Goal: Find specific page/section: Find specific page/section

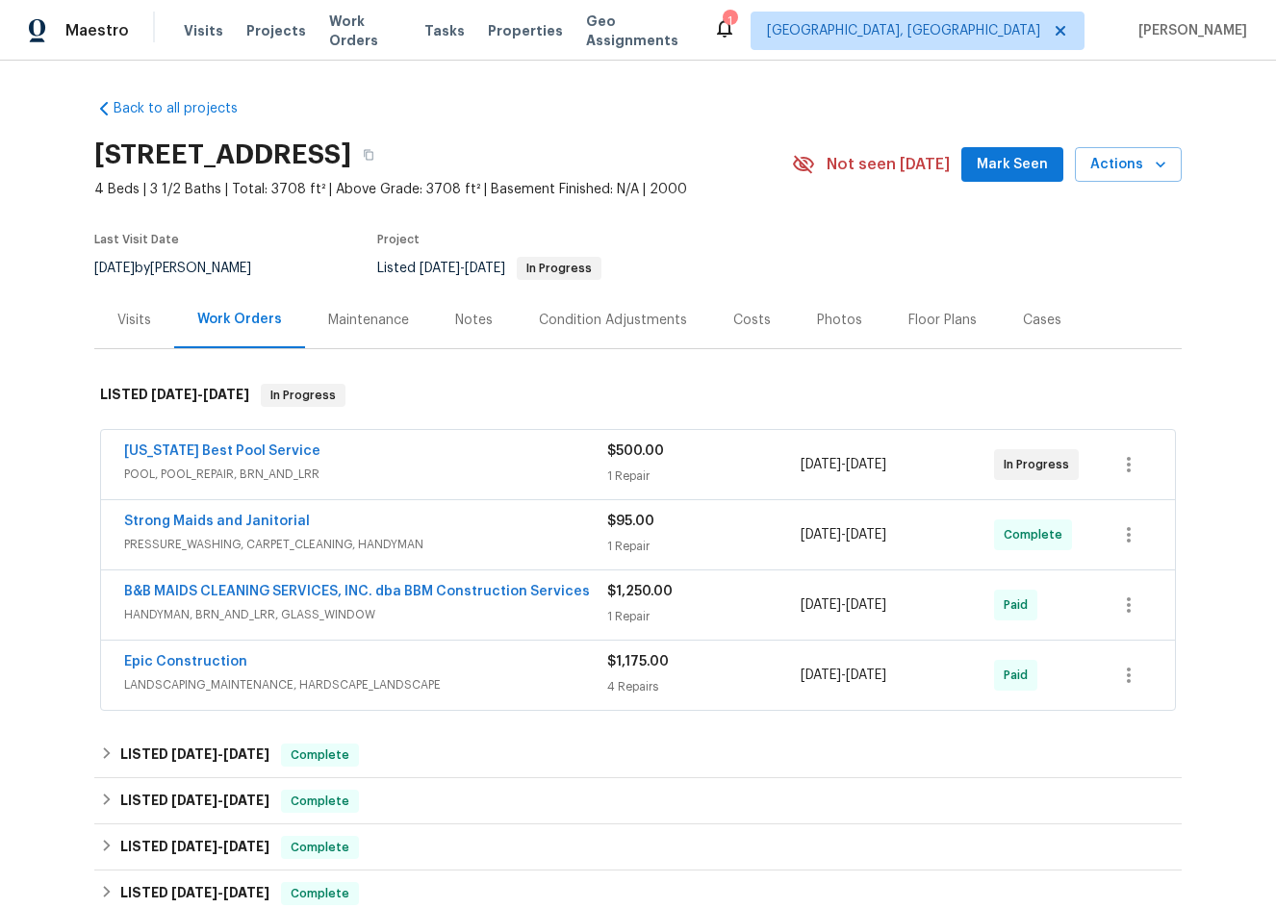
click at [330, 314] on div "Maintenance" at bounding box center [368, 320] width 81 height 19
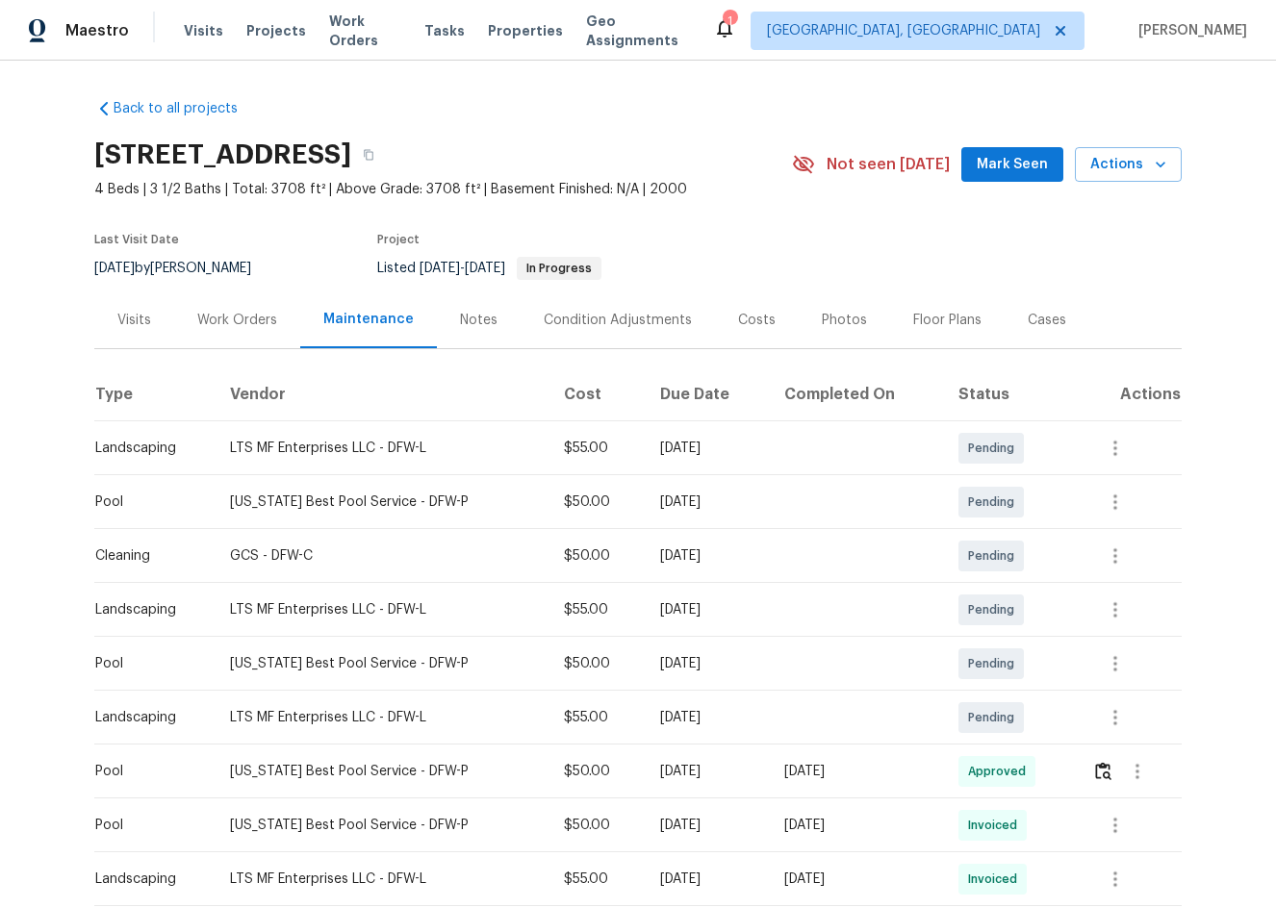
click at [123, 311] on div "Visits" at bounding box center [134, 320] width 34 height 19
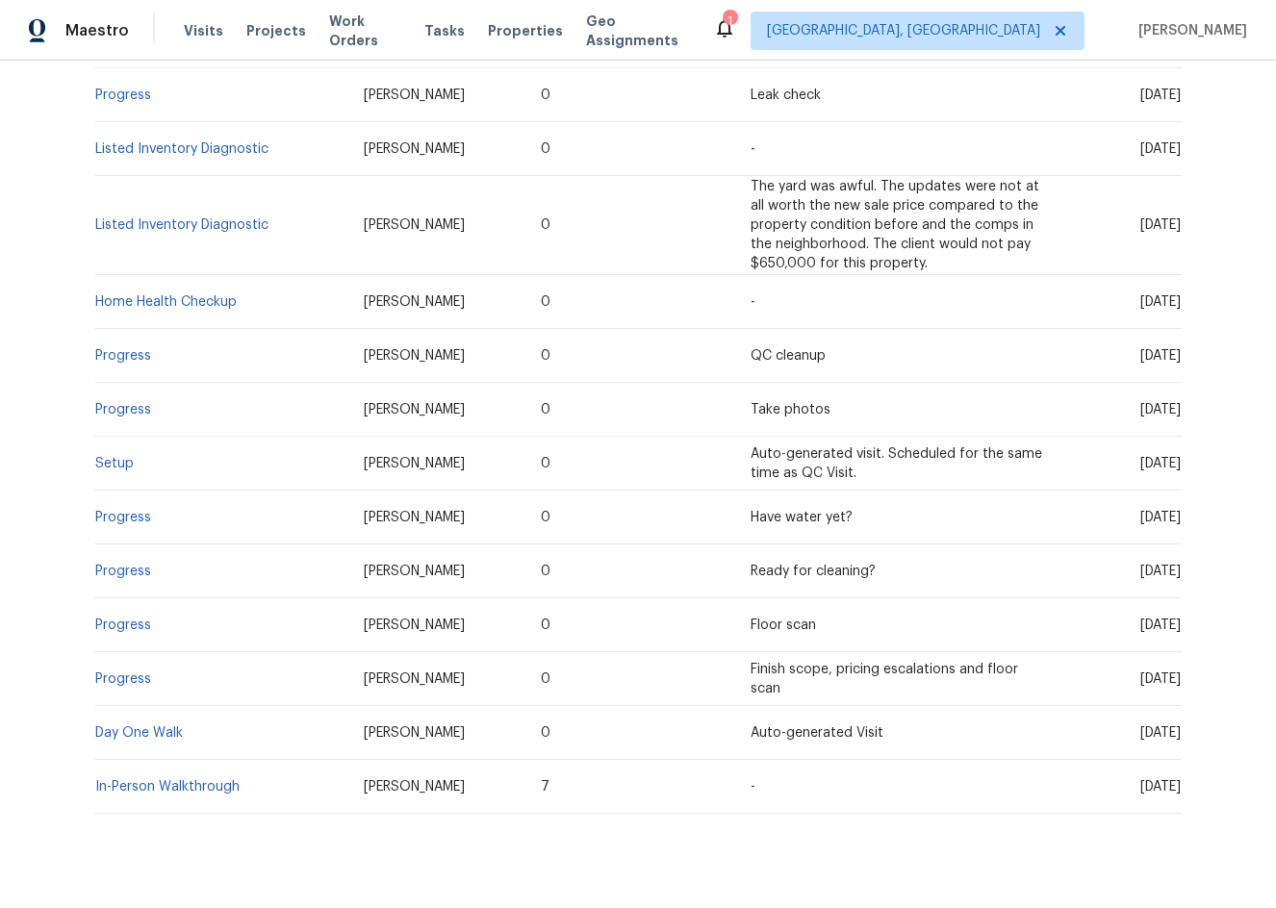
scroll to position [637, 0]
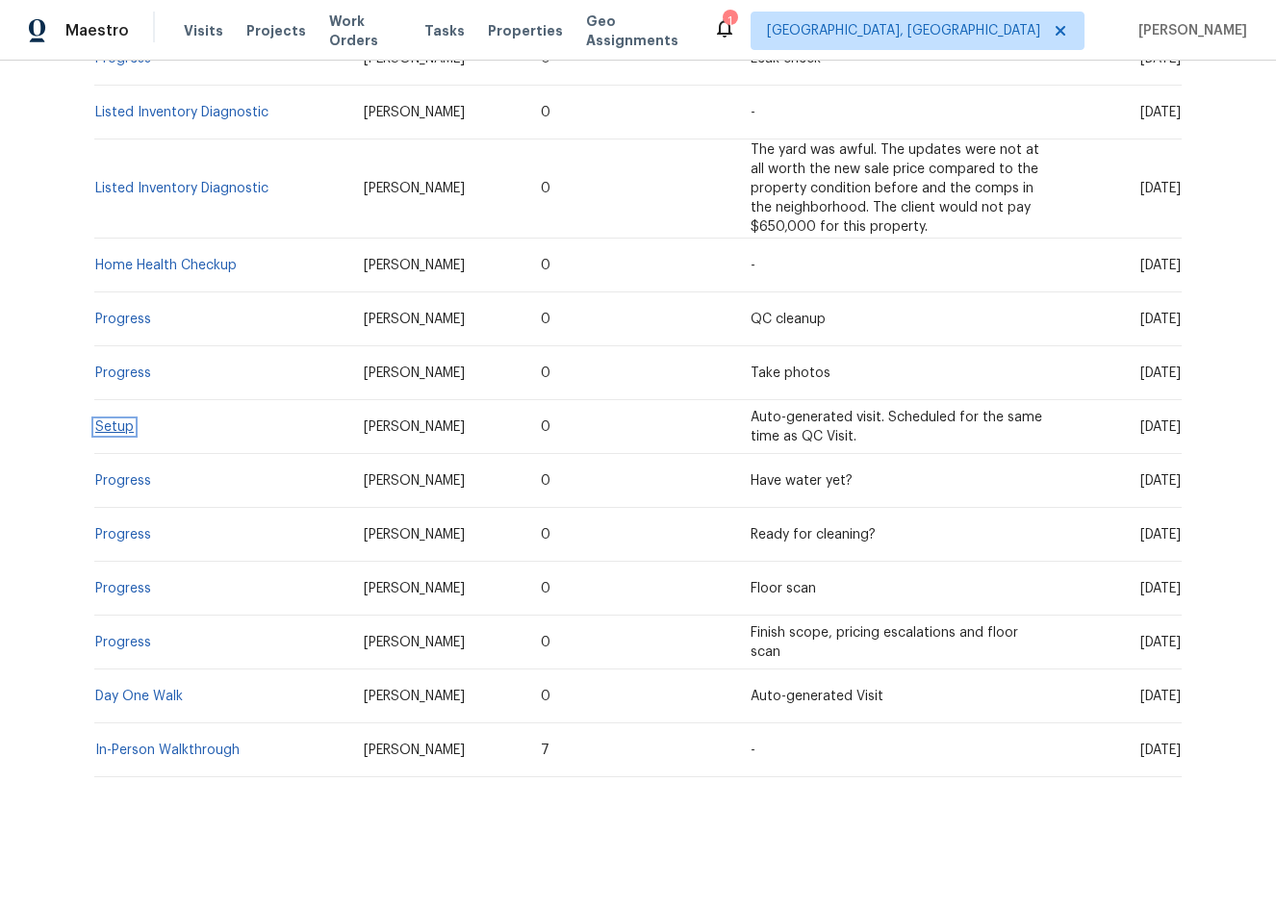
click at [102, 420] on link "Setup" at bounding box center [114, 426] width 38 height 13
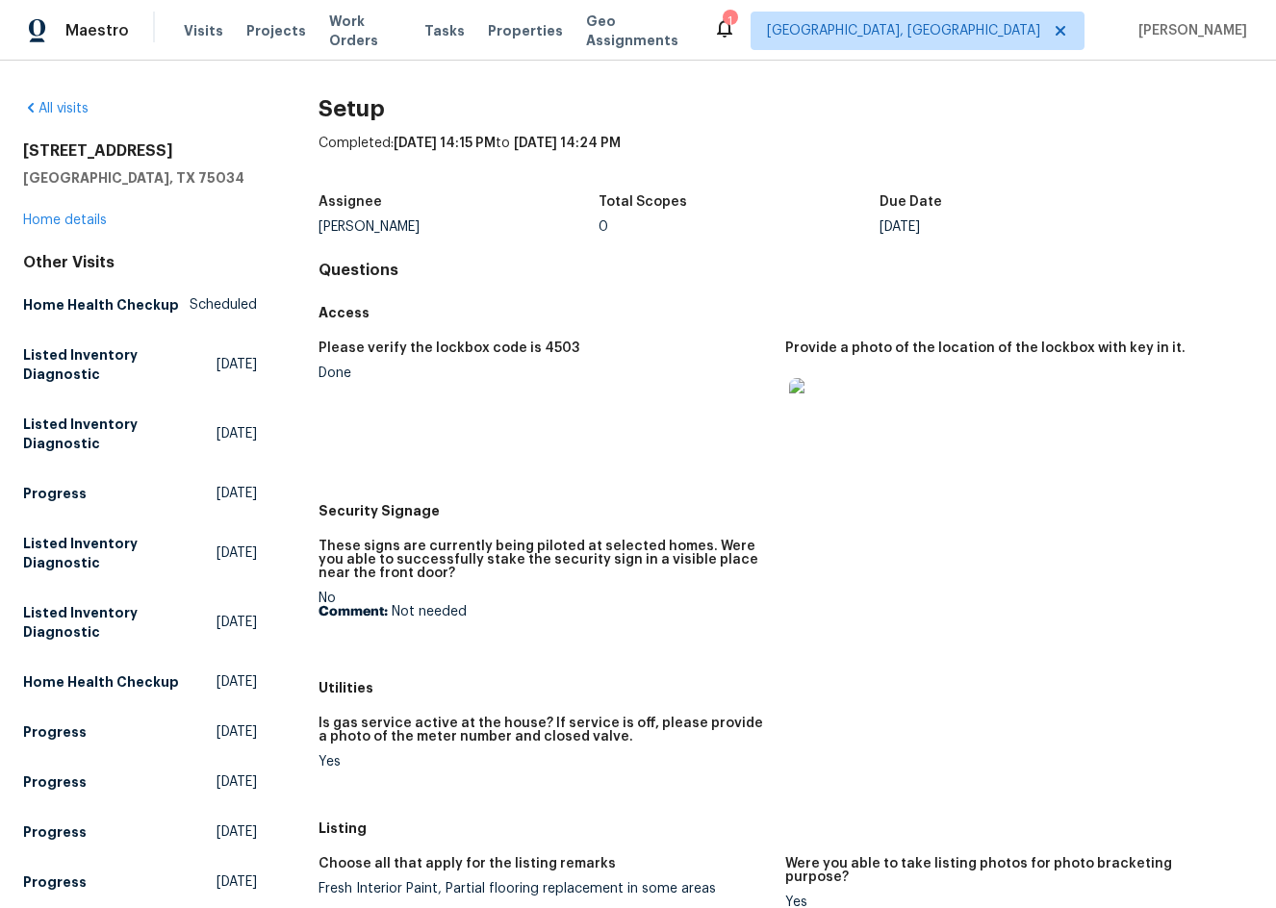
click at [805, 403] on img at bounding box center [820, 409] width 62 height 62
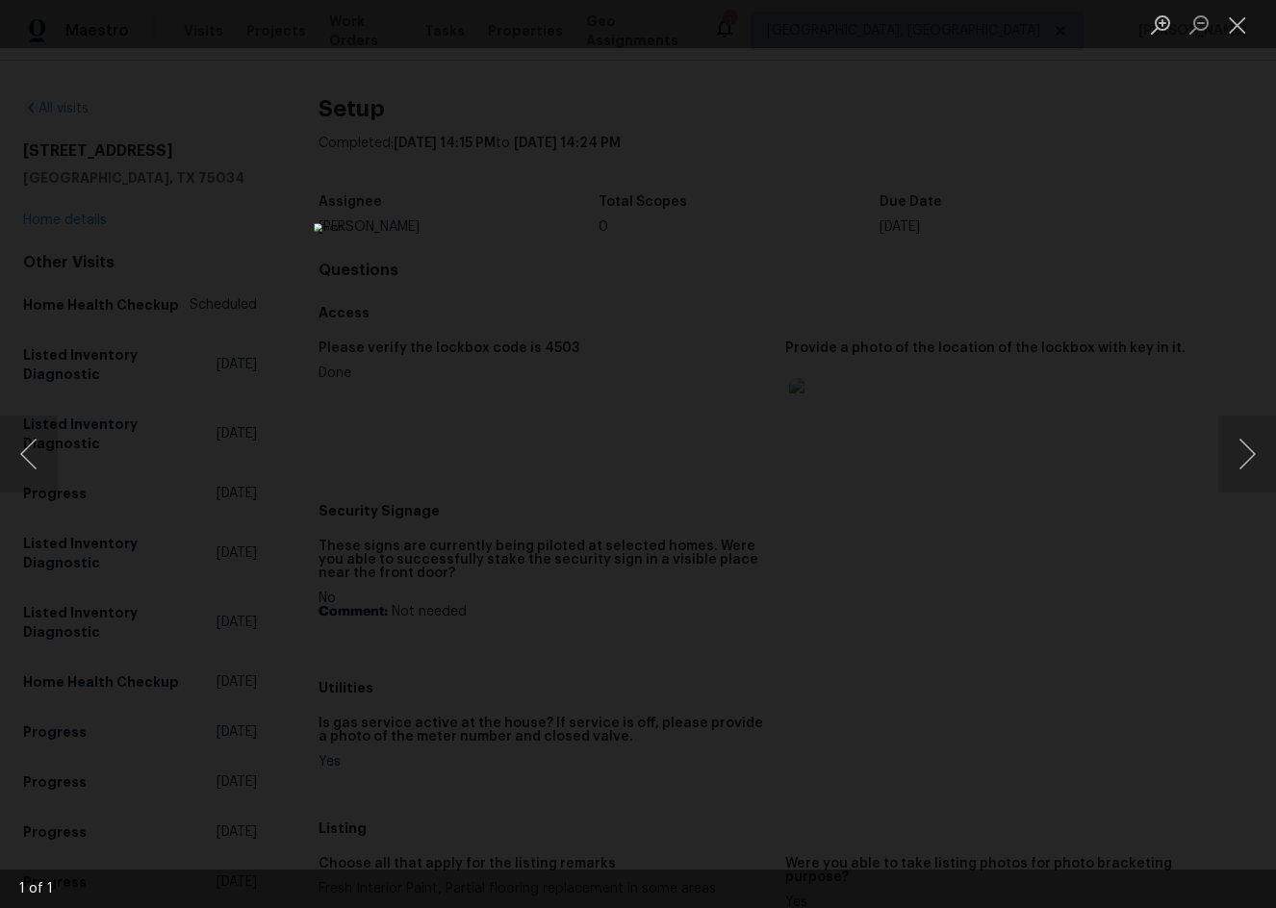
click at [1041, 260] on div "Lightbox" at bounding box center [638, 454] width 1276 height 908
